Goal: Find specific page/section: Find specific page/section

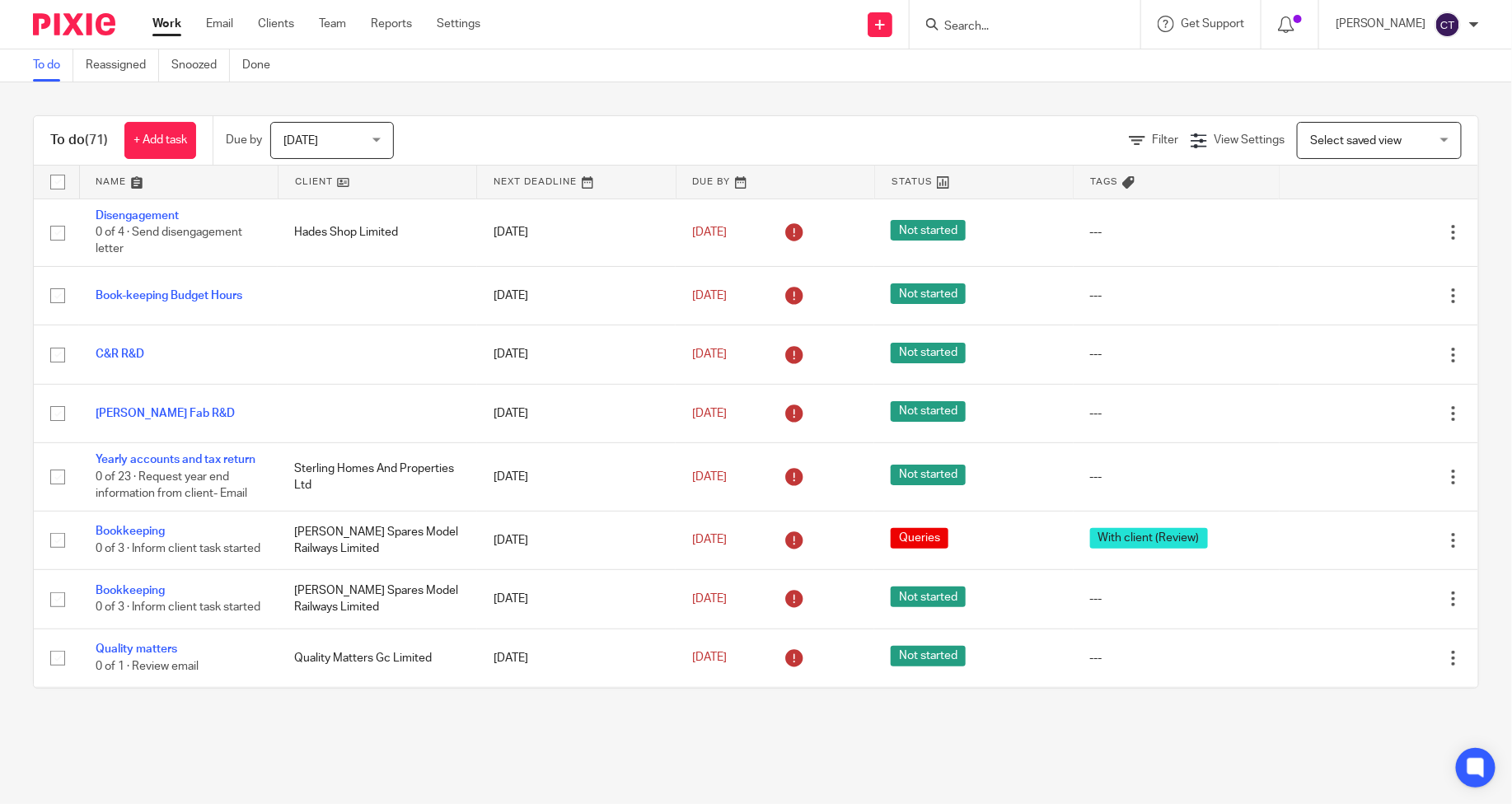
click at [1051, 31] on input "Search" at bounding box center [1017, 28] width 148 height 15
type input "y"
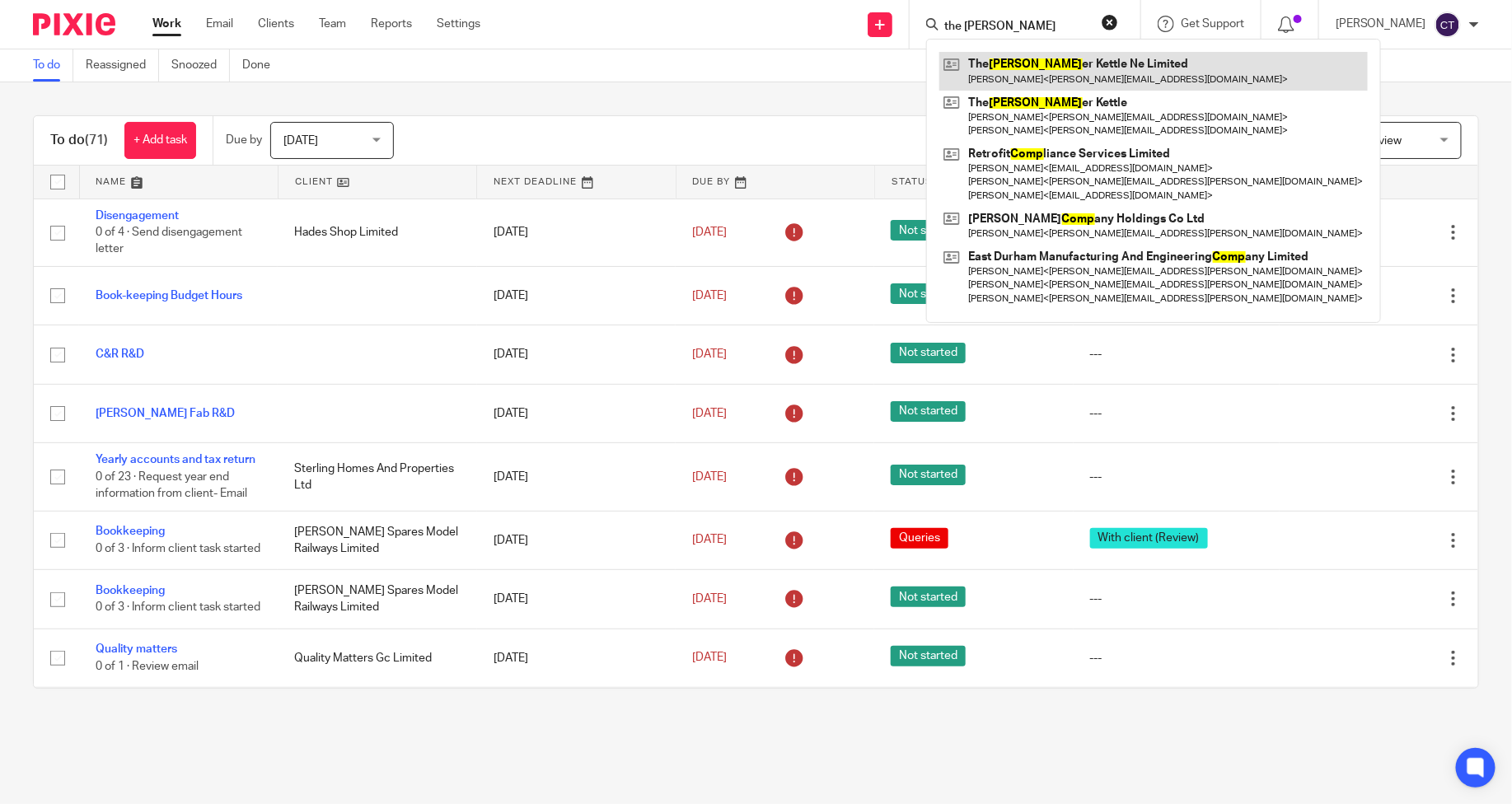
type input "the copp"
click at [1042, 65] on link at bounding box center [1154, 71] width 429 height 38
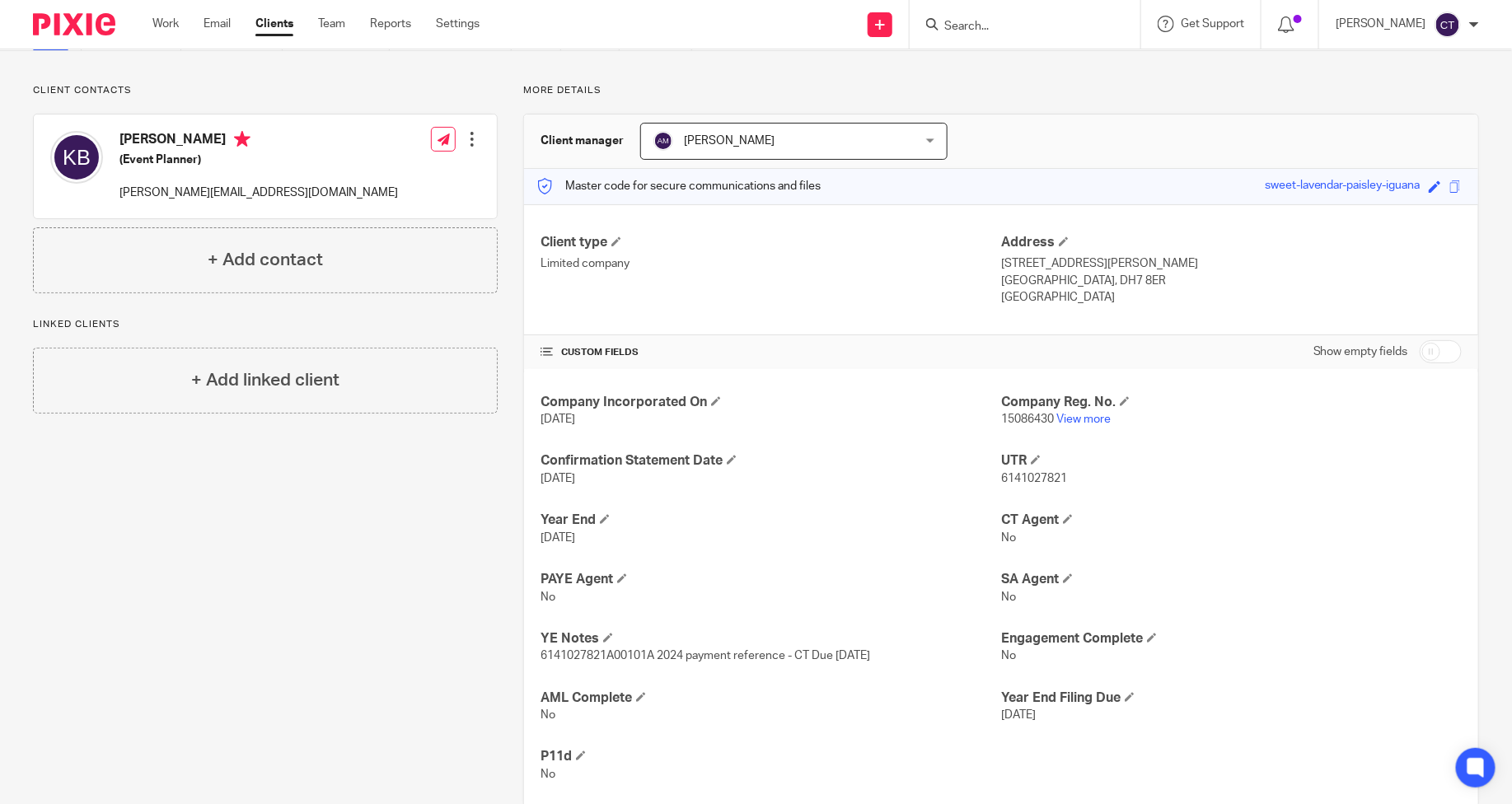
scroll to position [128, 0]
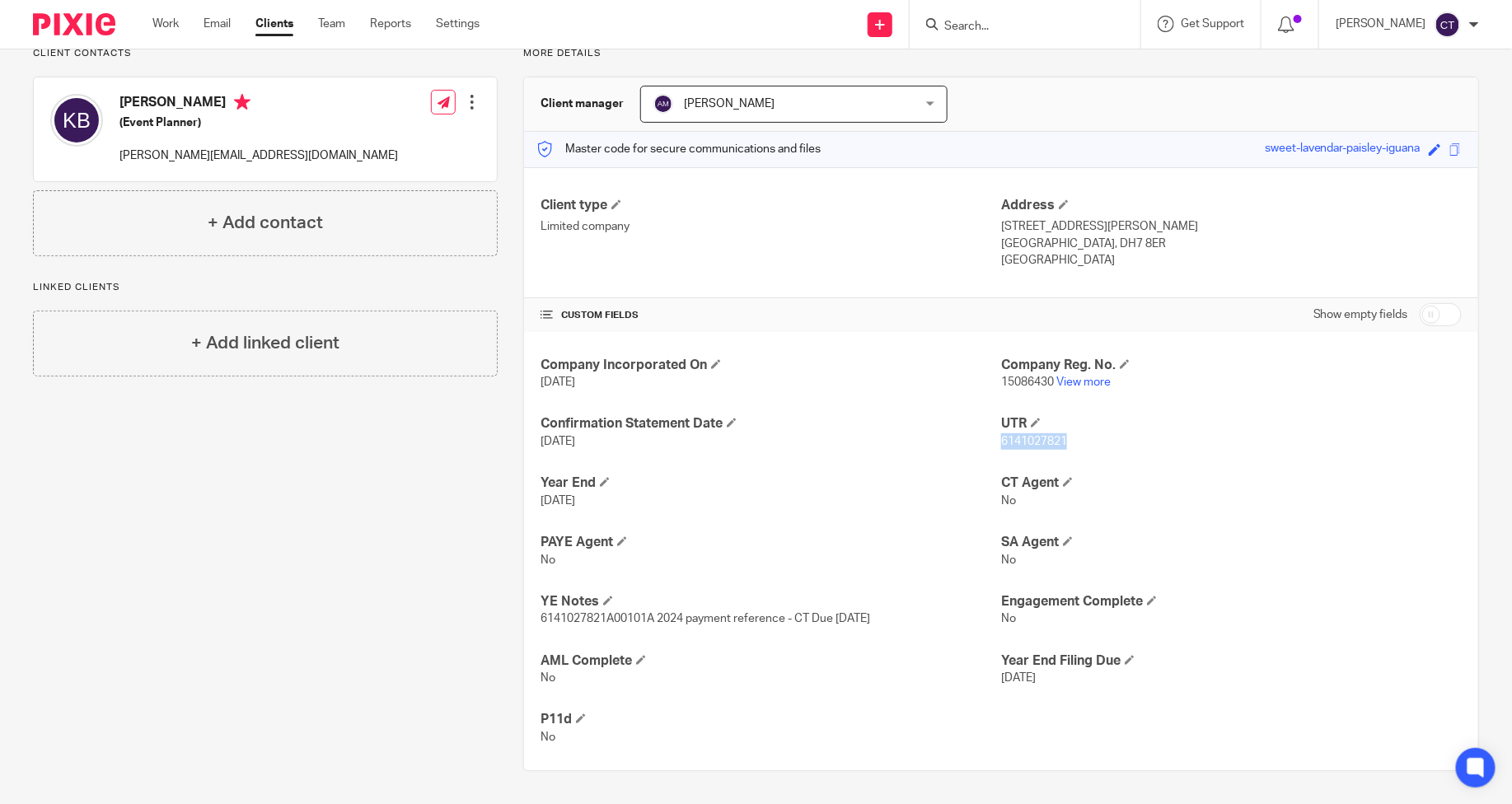
drag, startPoint x: 1060, startPoint y: 442, endPoint x: 993, endPoint y: 446, distance: 67.1
click at [1002, 446] on p "6141027821" at bounding box center [1232, 441] width 461 height 16
